Goal: Task Accomplishment & Management: Use online tool/utility

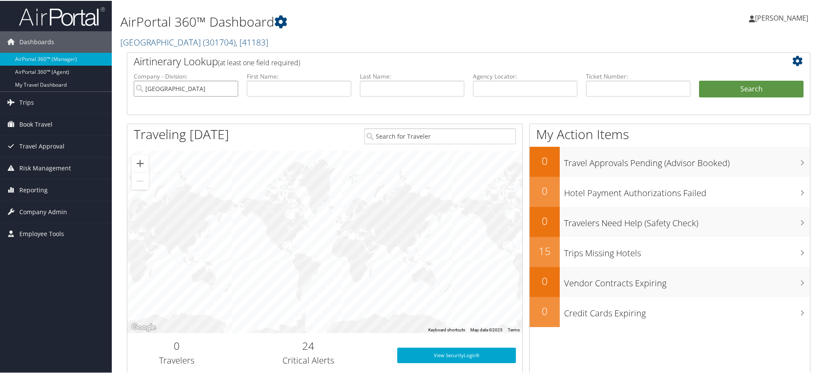
click at [229, 87] on input "[GEOGRAPHIC_DATA]" at bounding box center [186, 88] width 104 height 16
click at [64, 215] on span "Company Admin" at bounding box center [43, 211] width 48 height 21
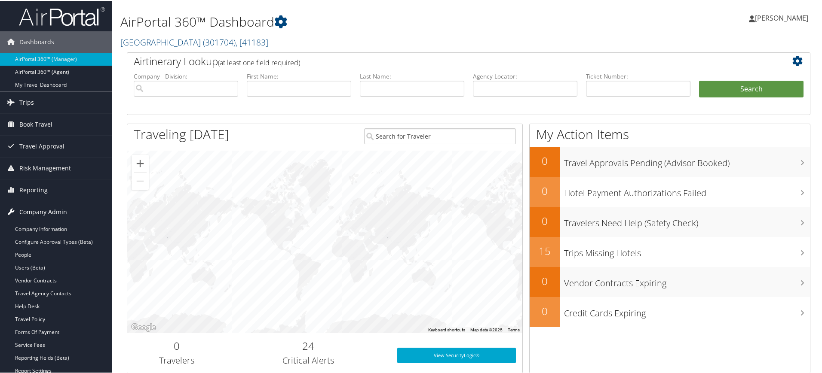
click at [61, 205] on span "Company Admin" at bounding box center [43, 211] width 48 height 21
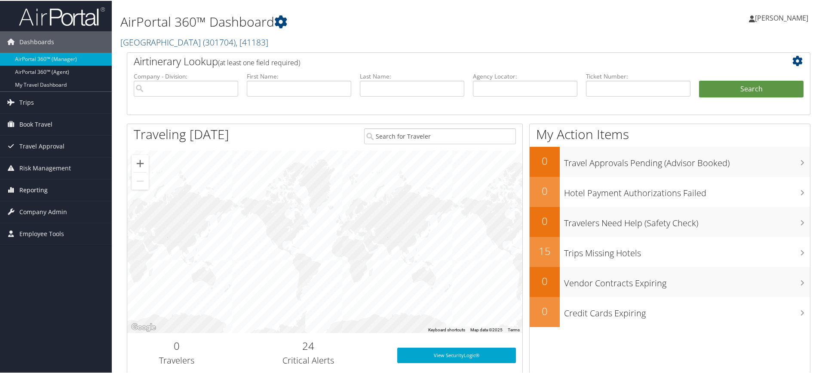
click at [57, 191] on link "Reporting" at bounding box center [56, 189] width 112 height 21
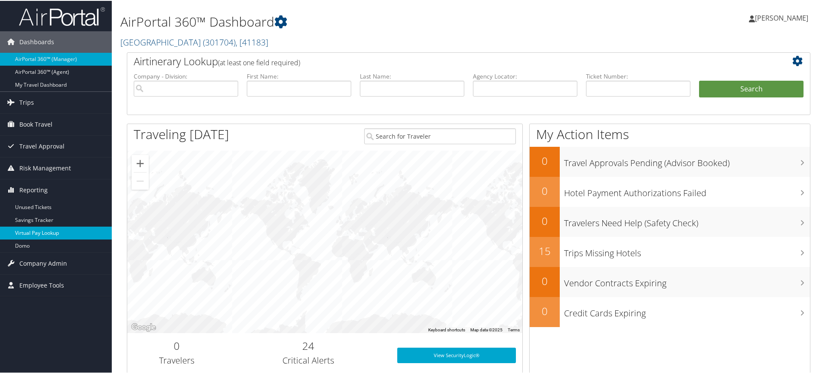
click at [46, 234] on link "Virtual Pay Lookup" at bounding box center [56, 232] width 112 height 13
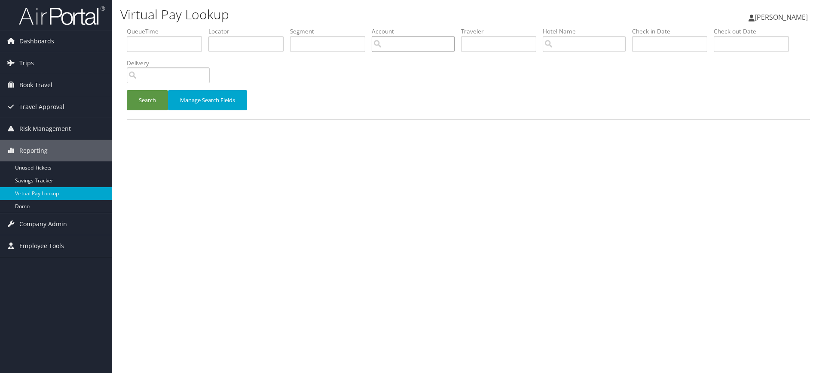
click at [429, 48] on input "search" at bounding box center [413, 44] width 83 height 16
click at [252, 47] on input "text" at bounding box center [245, 44] width 75 height 16
paste input "D7FFVS"
type input "D7FFVS"
click at [144, 102] on button "Search" at bounding box center [147, 100] width 41 height 20
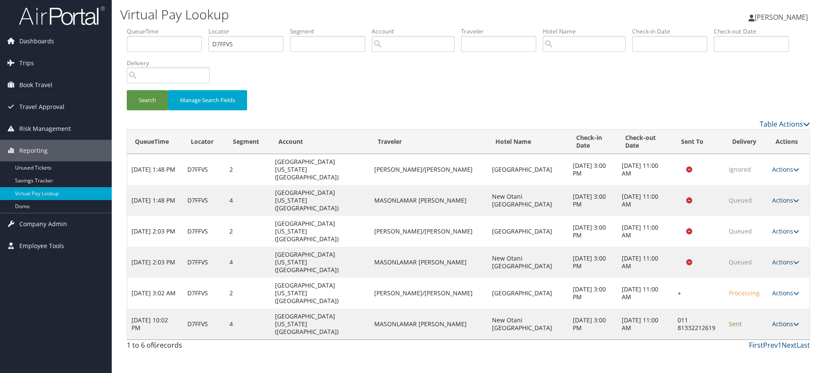
click at [794, 321] on icon at bounding box center [796, 324] width 6 height 6
click at [762, 310] on link "Logs" at bounding box center [757, 309] width 73 height 15
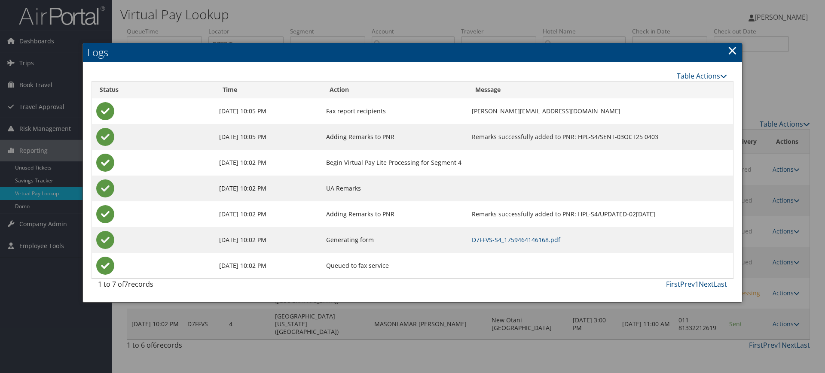
click at [733, 49] on link "×" at bounding box center [733, 50] width 10 height 17
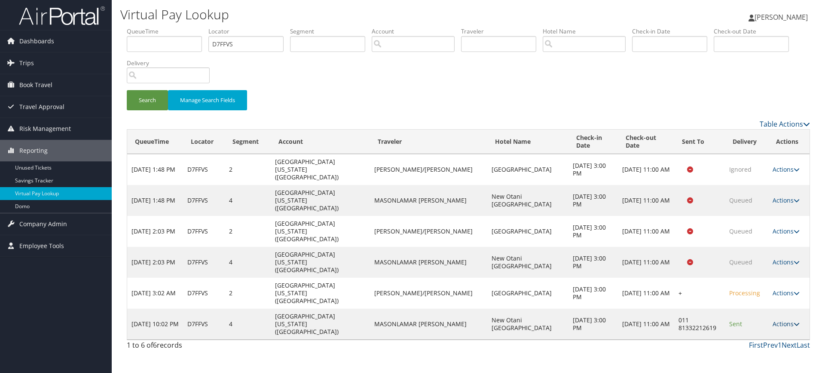
click at [777, 320] on link "Actions" at bounding box center [786, 324] width 27 height 8
click at [756, 309] on link "Logs" at bounding box center [758, 309] width 73 height 15
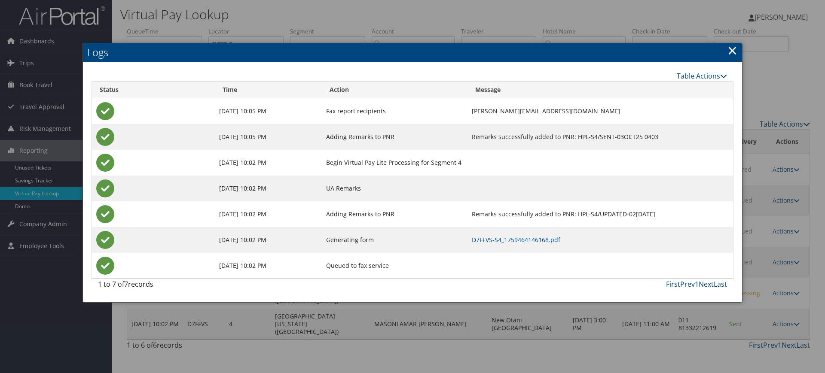
click at [734, 48] on link "×" at bounding box center [733, 50] width 10 height 17
